Goal: Task Accomplishment & Management: Manage account settings

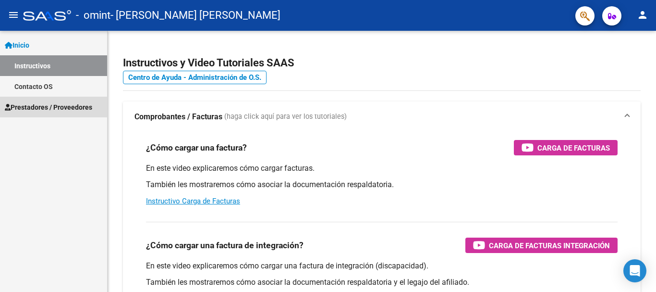
click at [59, 101] on link "Prestadores / Proveedores" at bounding box center [53, 107] width 107 height 21
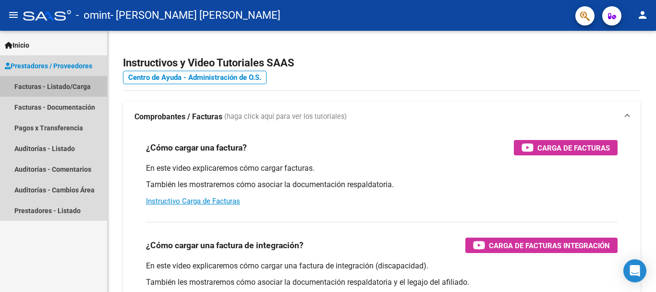
click at [61, 89] on link "Facturas - Listado/Carga" at bounding box center [53, 86] width 107 height 21
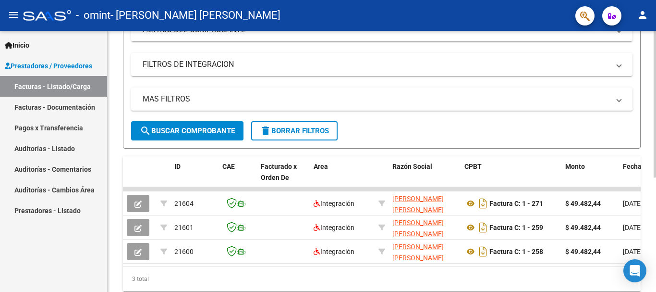
scroll to position [175, 0]
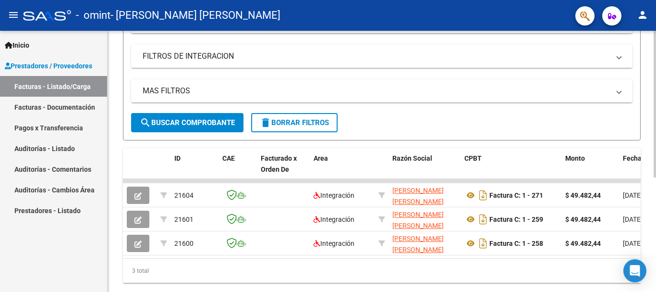
click at [655, 207] on div at bounding box center [655, 206] width 2 height 147
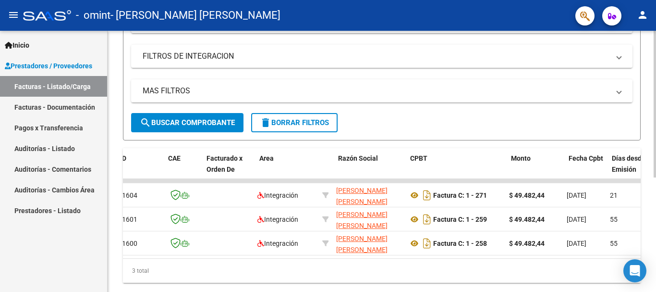
scroll to position [0, 0]
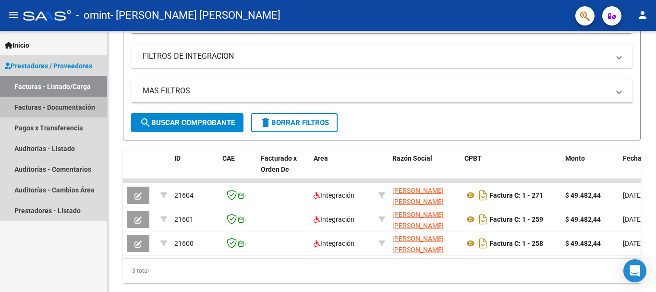
click at [56, 108] on link "Facturas - Documentación" at bounding box center [53, 107] width 107 height 21
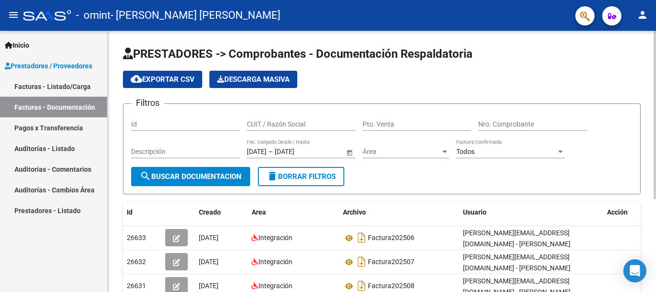
click at [654, 73] on div at bounding box center [655, 115] width 2 height 168
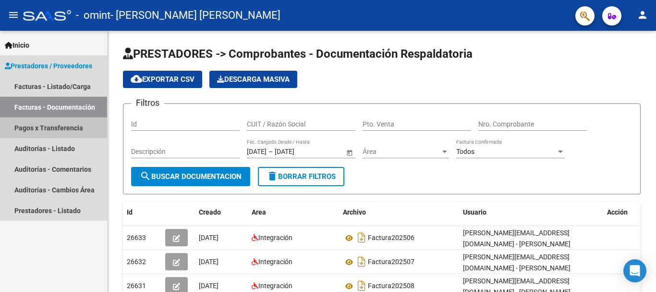
click at [52, 129] on link "Pagos x Transferencia" at bounding box center [53, 127] width 107 height 21
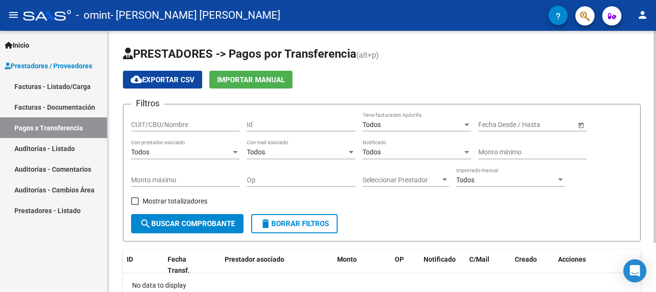
click at [649, 68] on div "PRESTADORES -> Pagos por Transferencia (alt+p) cloud_download Exportar CSV Impo…" at bounding box center [383, 191] width 551 height 321
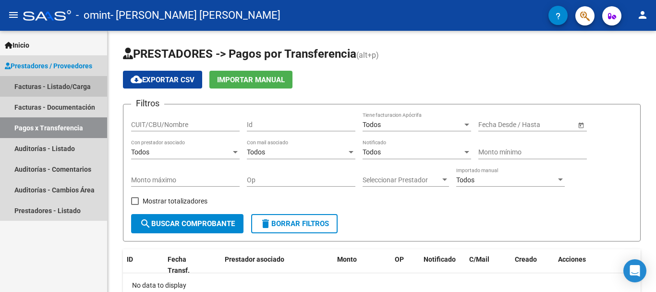
click at [50, 85] on link "Facturas - Listado/Carga" at bounding box center [53, 86] width 107 height 21
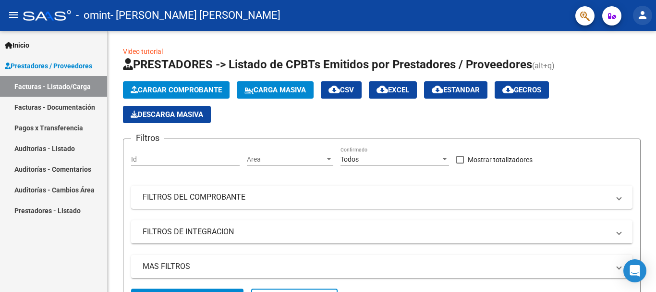
click at [648, 15] on mat-icon "person" at bounding box center [643, 15] width 12 height 12
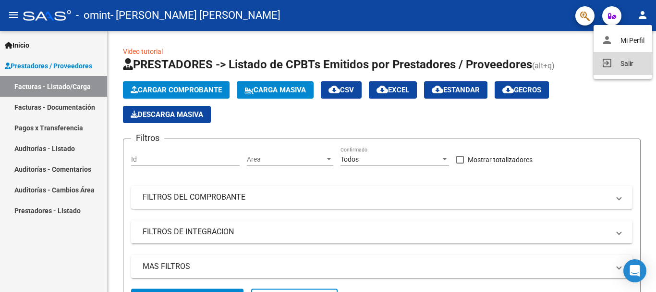
click at [630, 60] on button "exit_to_app Salir" at bounding box center [623, 63] width 59 height 23
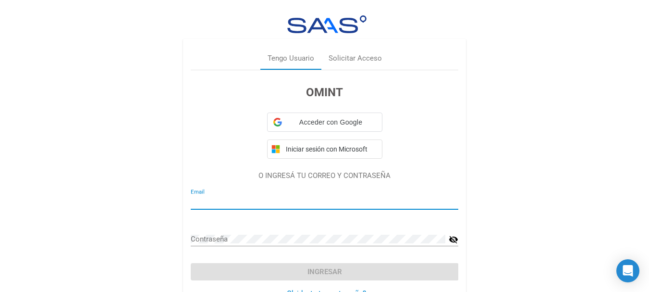
type input "[EMAIL_ADDRESS][DOMAIN_NAME]"
